Goal: Find specific page/section: Find specific page/section

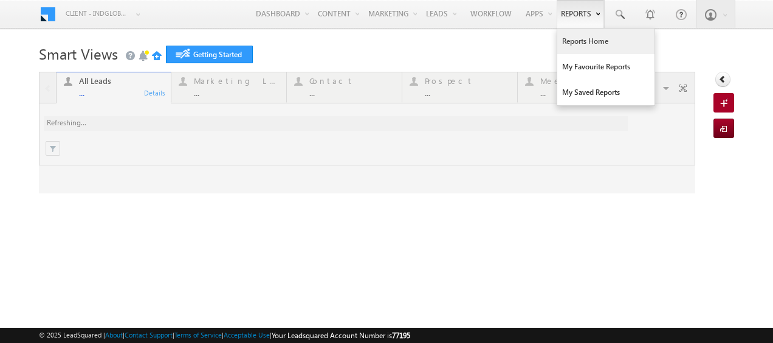
click at [582, 44] on link "Reports Home" at bounding box center [606, 42] width 97 height 26
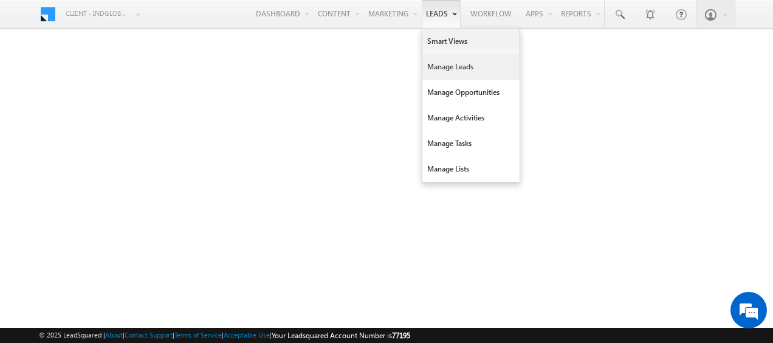
drag, startPoint x: 449, startPoint y: 69, endPoint x: 434, endPoint y: 66, distance: 15.5
click at [449, 69] on link "Manage Leads" at bounding box center [471, 67] width 97 height 26
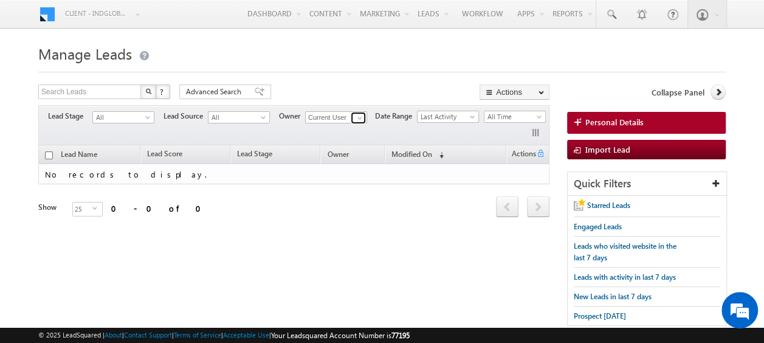
click at [363, 118] on span at bounding box center [360, 118] width 10 height 10
type input "s"
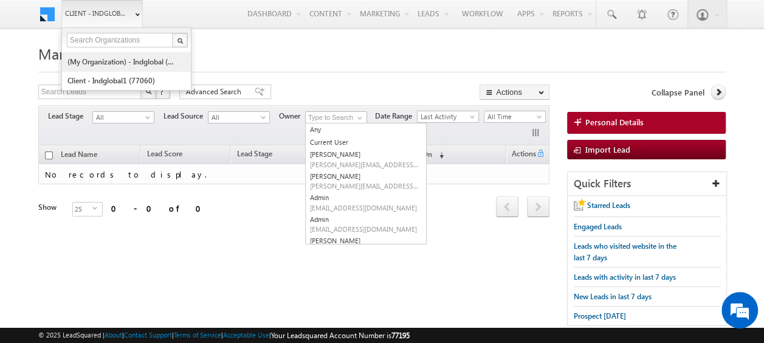
click at [113, 63] on link "(My Organization) - indglobal (48060)" at bounding box center [122, 61] width 111 height 19
